Goal: Task Accomplishment & Management: Manage account settings

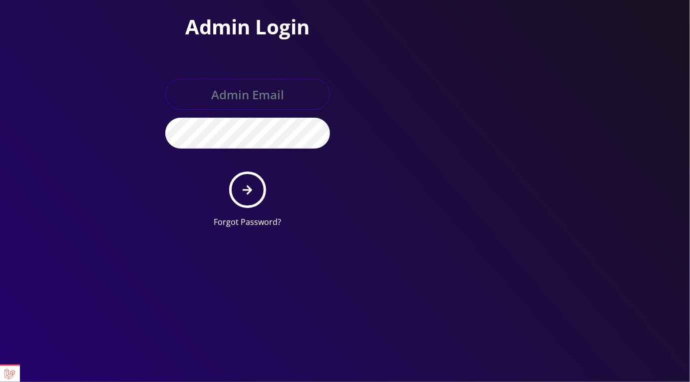
click at [271, 85] on input "text" at bounding box center [247, 94] width 165 height 31
type input "master@britex.pw"
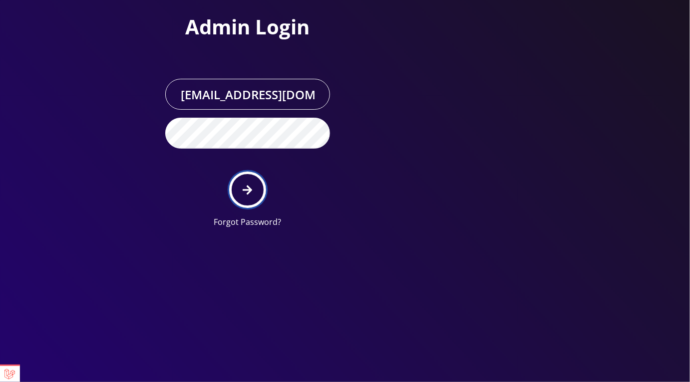
click at [251, 191] on icon "submit" at bounding box center [247, 190] width 9 height 11
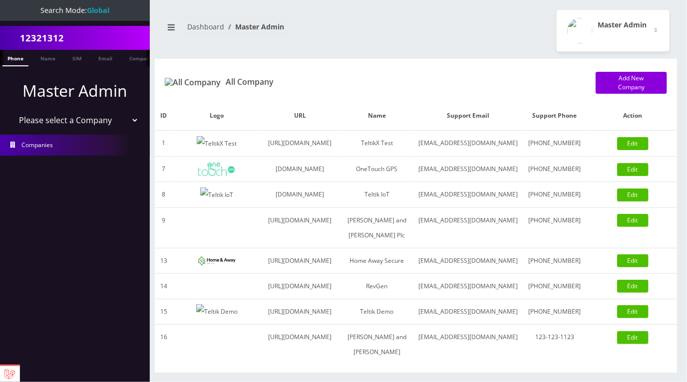
click at [384, 46] on div "Dashboard Master Admin Master Admin Logout" at bounding box center [416, 30] width 522 height 41
click at [76, 123] on select "Please select a Company TeltikX Test OneTouch GPS Teltik IoT Hale and Serrano P…" at bounding box center [74, 120] width 127 height 19
select select "1"
click at [11, 111] on select "Please select a Company TeltikX Test OneTouch GPS Teltik IoT Hale and Serrano P…" at bounding box center [74, 120] width 127 height 19
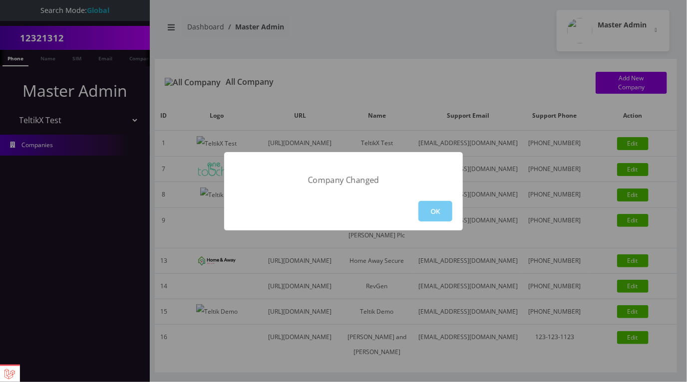
click at [431, 212] on button "OK" at bounding box center [435, 211] width 34 height 20
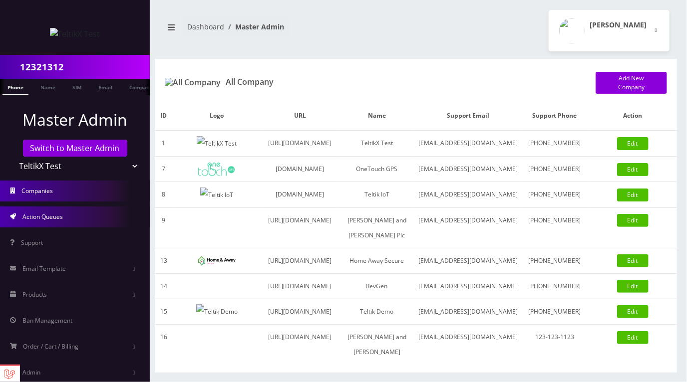
drag, startPoint x: 44, startPoint y: 213, endPoint x: 99, endPoint y: 216, distance: 54.5
click at [44, 213] on span "Action Queues" at bounding box center [42, 217] width 40 height 8
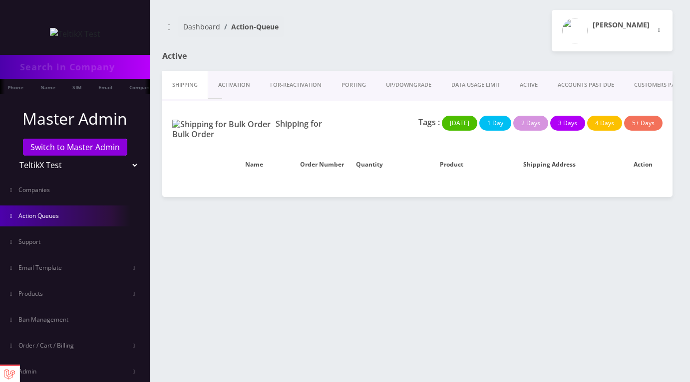
type input "12321312"
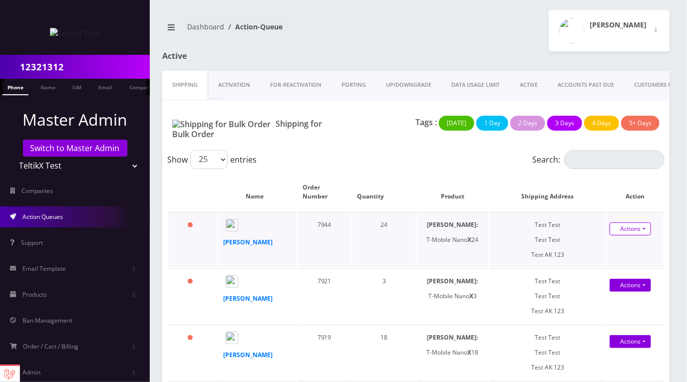
click at [633, 223] on link "Actions" at bounding box center [630, 229] width 41 height 13
click at [383, 150] on div "Show 25 50 100 250 500 1000 entries" at bounding box center [353, 159] width 373 height 19
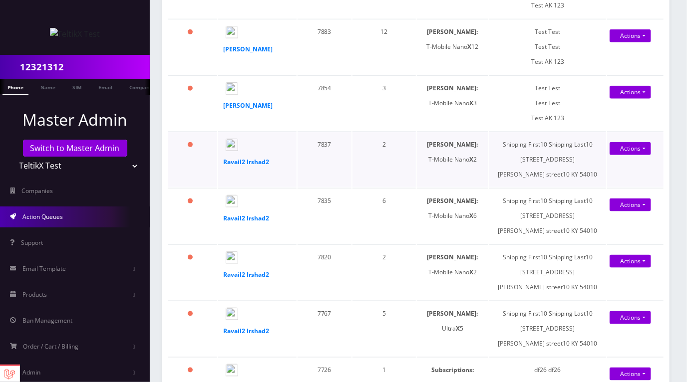
scroll to position [552, 0]
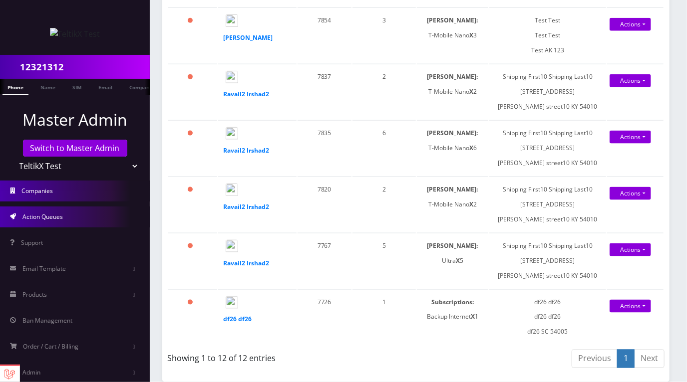
click at [39, 189] on span "Companies" at bounding box center [37, 191] width 31 height 8
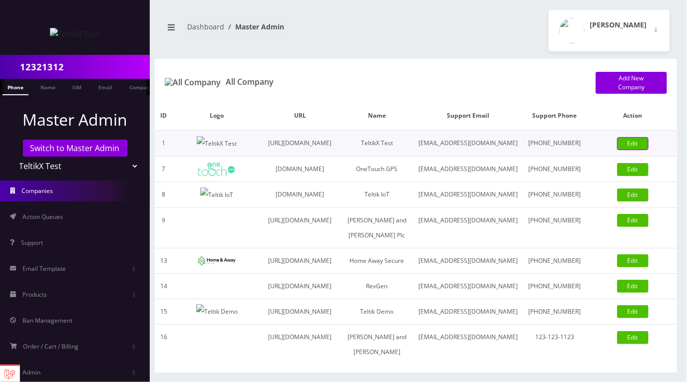
click at [646, 150] on link "Edit" at bounding box center [632, 143] width 31 height 13
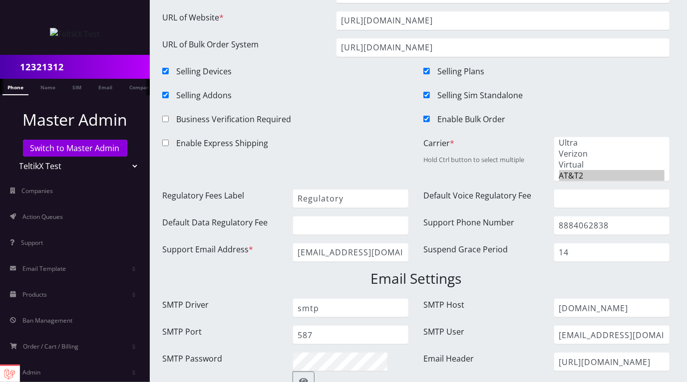
scroll to position [99, 0]
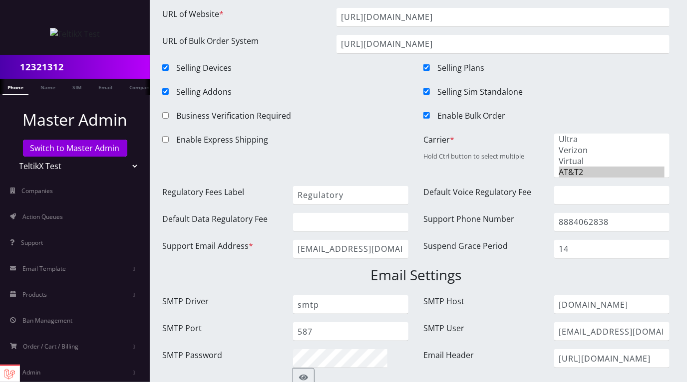
click at [424, 113] on input "Enable Bulk Order" at bounding box center [426, 115] width 6 height 6
checkbox input "false"
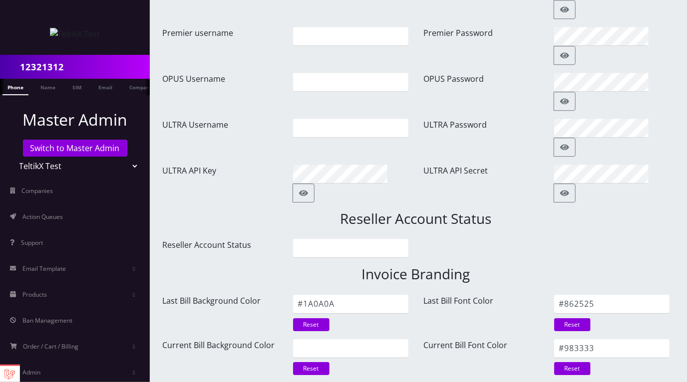
scroll to position [1356, 0]
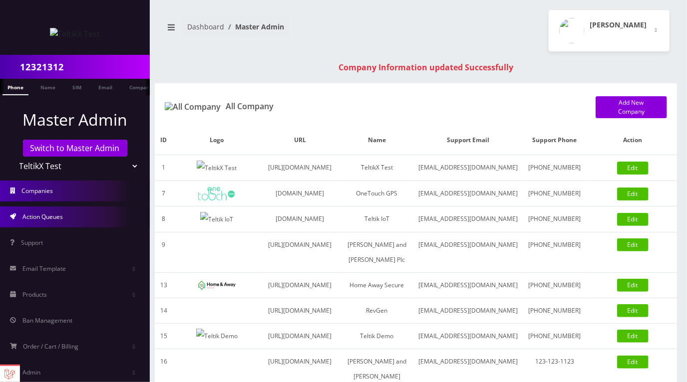
click at [55, 218] on span "Action Queues" at bounding box center [42, 217] width 40 height 8
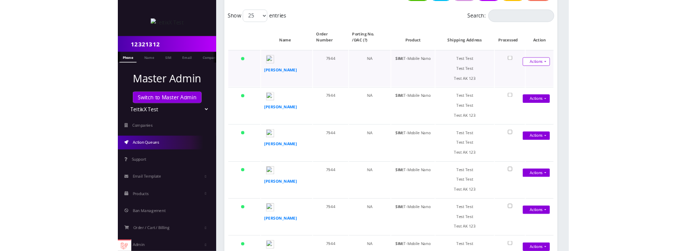
scroll to position [131, 0]
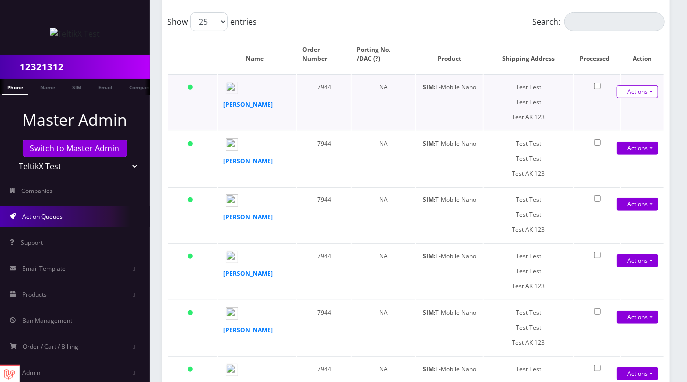
click at [646, 92] on link "Actions" at bounding box center [637, 91] width 41 height 13
click at [612, 126] on link "Close" at bounding box center [627, 125] width 80 height 15
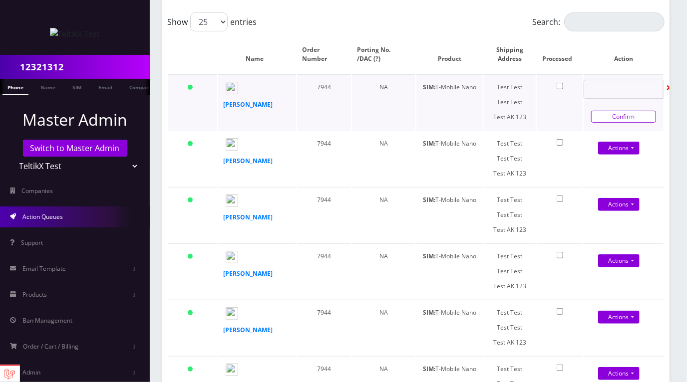
click at [612, 117] on link "Confirm" at bounding box center [623, 117] width 65 height 12
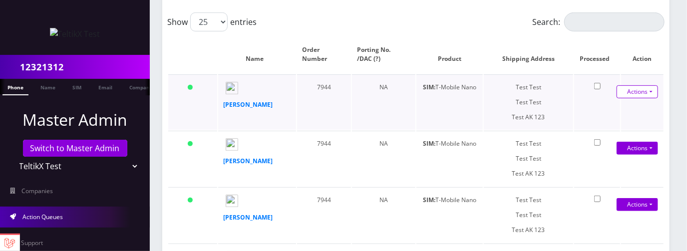
click at [649, 92] on link "Actions" at bounding box center [637, 91] width 41 height 13
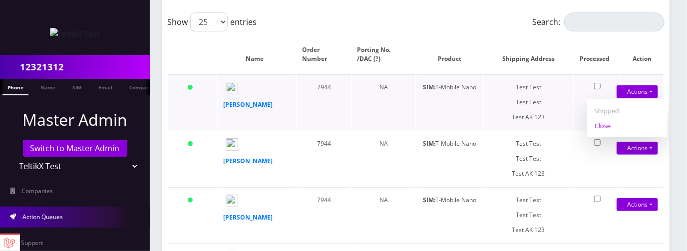
click at [611, 128] on link "Close" at bounding box center [627, 125] width 80 height 15
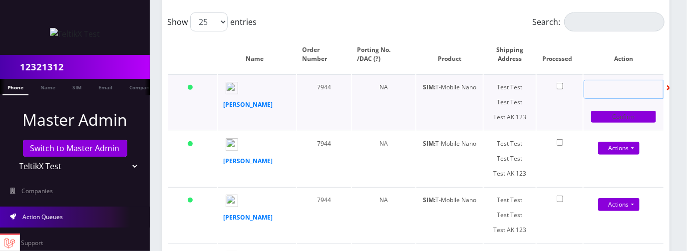
click at [617, 91] on input "text" at bounding box center [624, 89] width 80 height 19
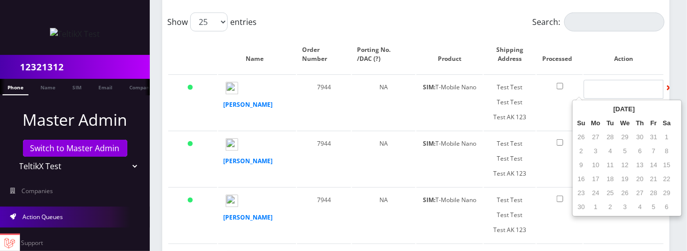
click at [613, 154] on td "4" at bounding box center [610, 151] width 13 height 14
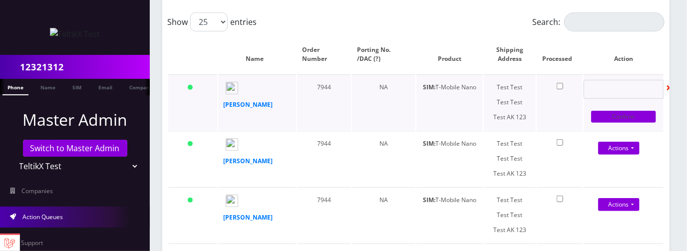
drag, startPoint x: 593, startPoint y: 54, endPoint x: 597, endPoint y: 106, distance: 51.5
click at [593, 54] on th "Action" at bounding box center [624, 54] width 80 height 38
click at [613, 119] on link "Confirm" at bounding box center [623, 117] width 65 height 12
